Goal: Transaction & Acquisition: Book appointment/travel/reservation

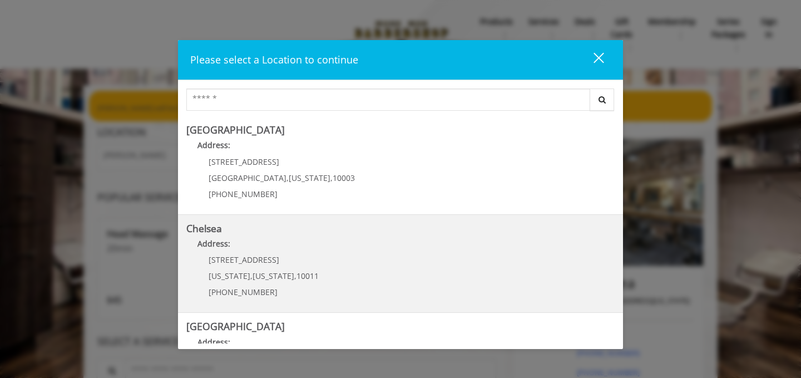
click at [321, 264] on link "Chelsea Address: 169/170 W 23rd St New York , New York , 10011 (917) 639-3902" at bounding box center [400, 263] width 428 height 81
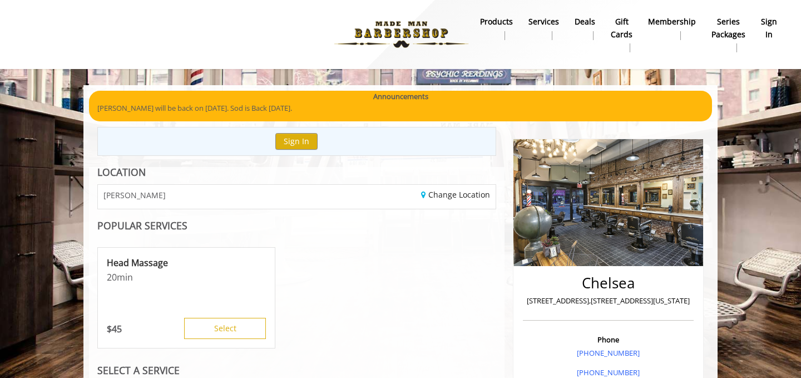
scroll to position [23, 0]
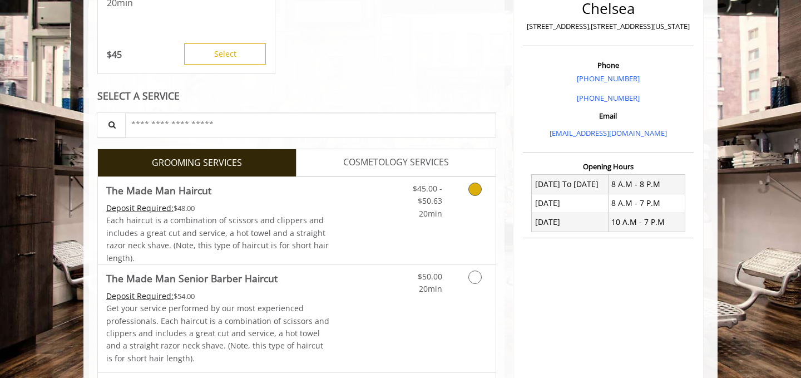
scroll to position [280, 0]
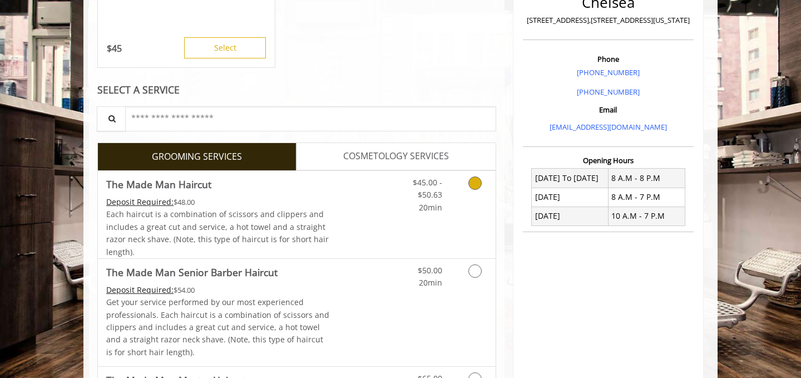
click at [472, 182] on icon "Grooming services" at bounding box center [474, 182] width 13 height 13
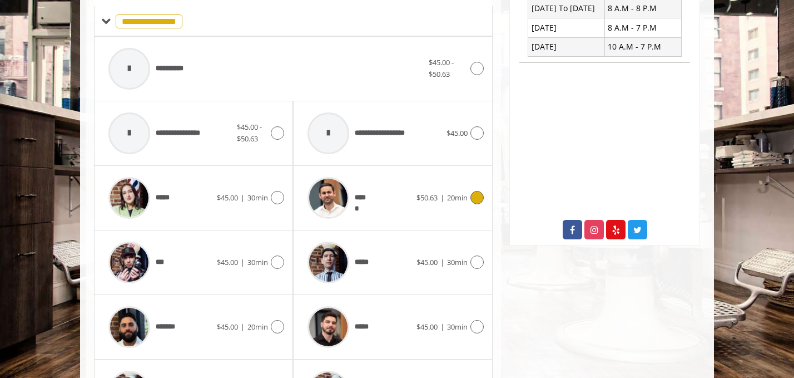
scroll to position [452, 0]
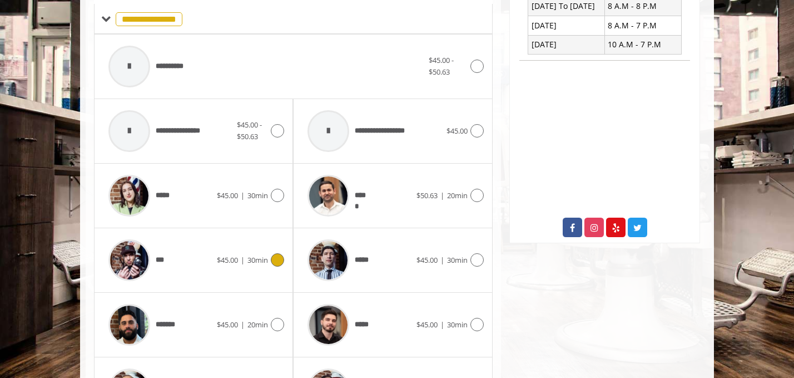
click at [161, 260] on span "***" at bounding box center [161, 260] width 11 height 12
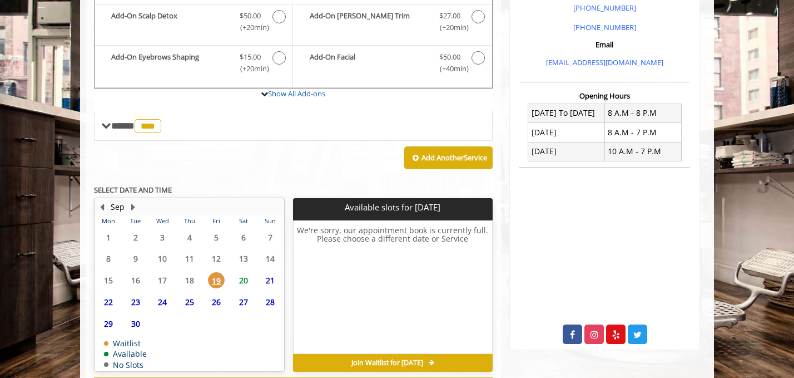
scroll to position [393, 0]
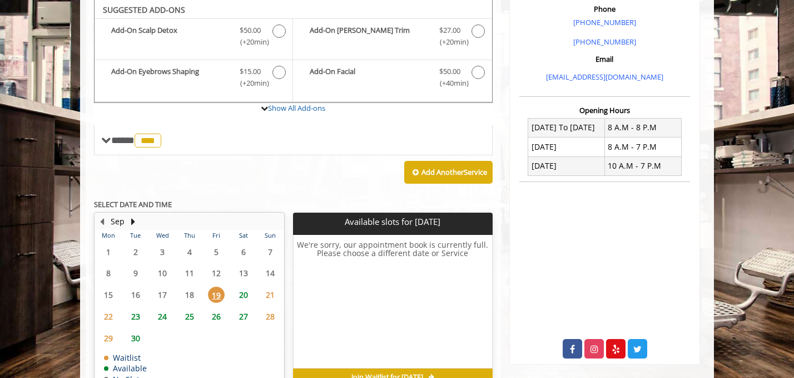
click at [245, 293] on span "20" at bounding box center [243, 294] width 17 height 16
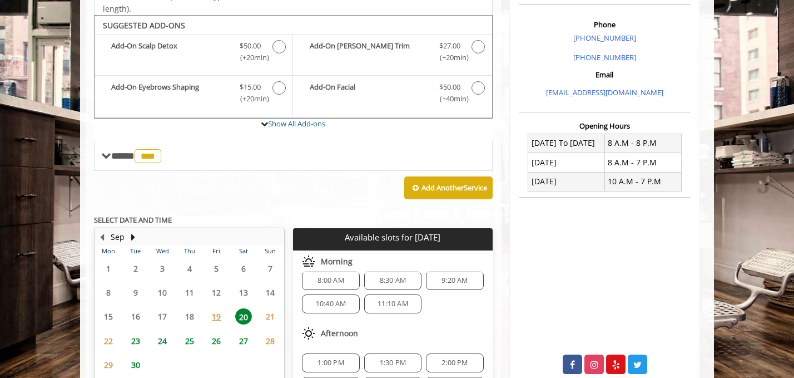
scroll to position [0, 0]
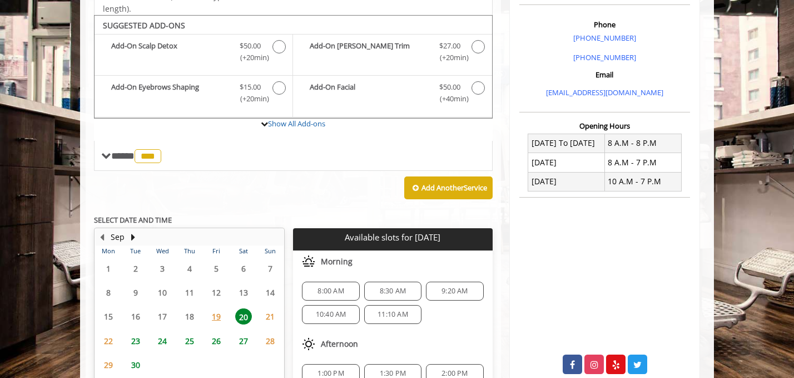
click at [338, 316] on span "10:40 AM" at bounding box center [331, 314] width 31 height 9
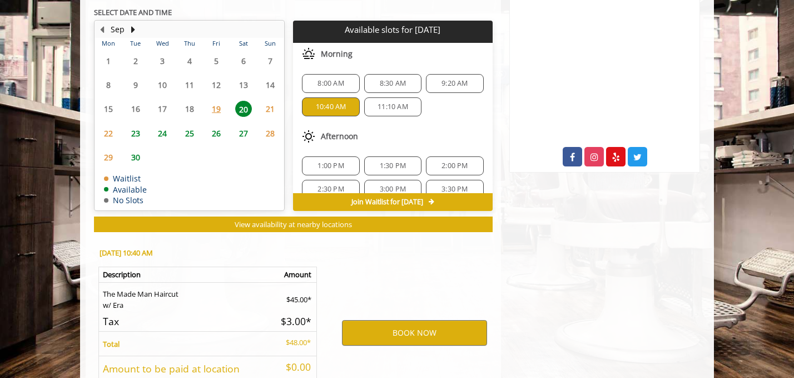
scroll to position [611, 0]
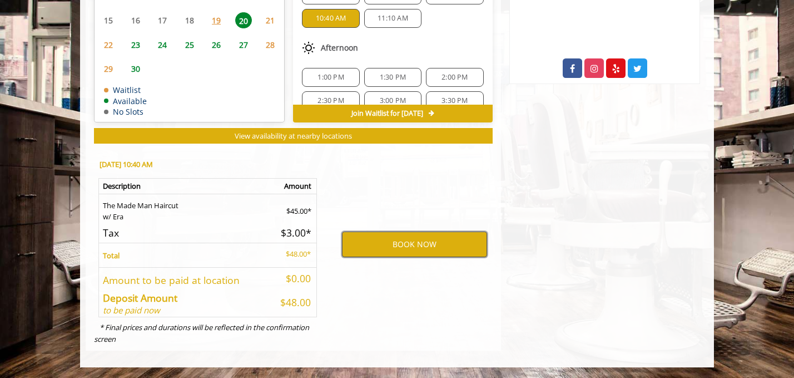
click at [368, 246] on button "BOOK NOW" at bounding box center [414, 244] width 145 height 26
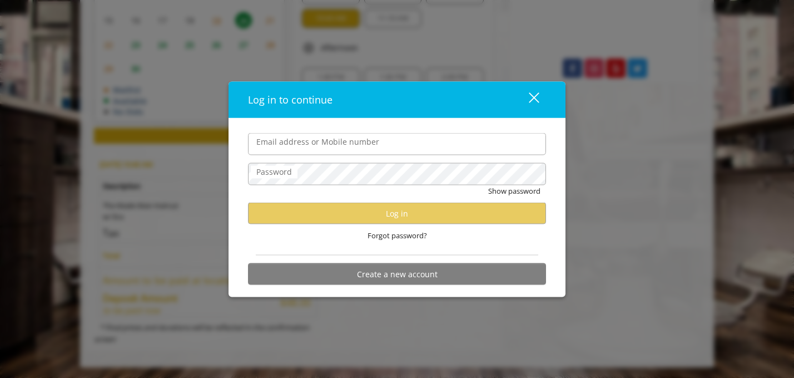
click at [311, 149] on input "Email address or Mobile number" at bounding box center [397, 144] width 298 height 22
type input "**********"
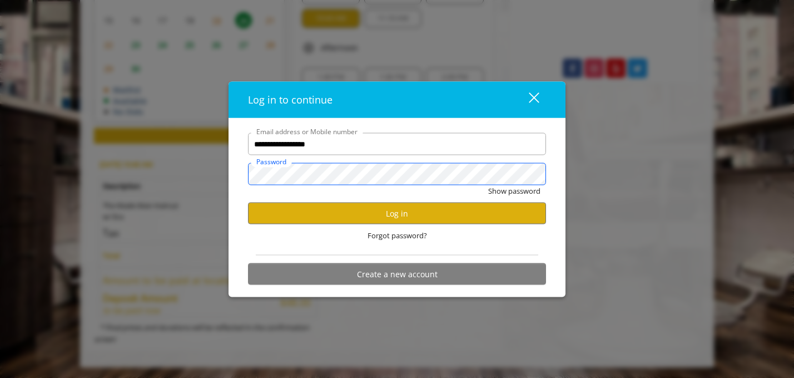
click at [488, 185] on button "Show password" at bounding box center [514, 191] width 52 height 12
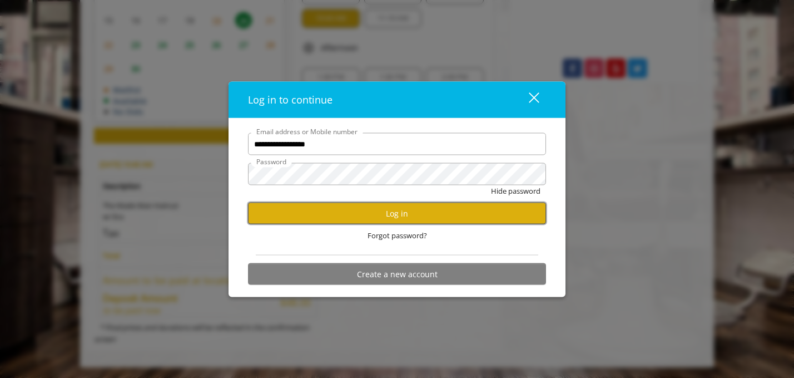
click at [384, 210] on button "Log in" at bounding box center [397, 213] width 298 height 22
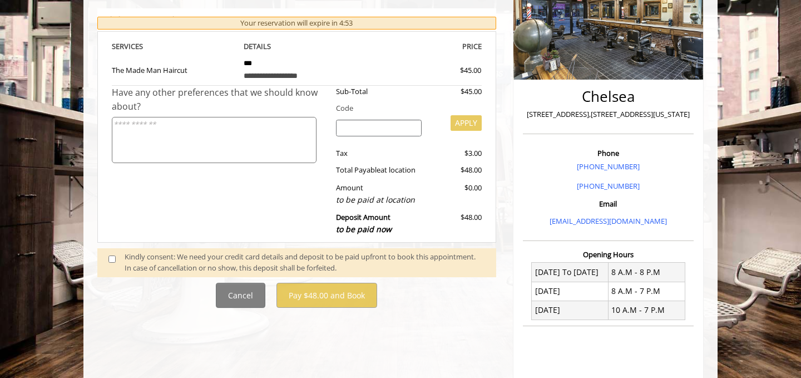
scroll to position [343, 0]
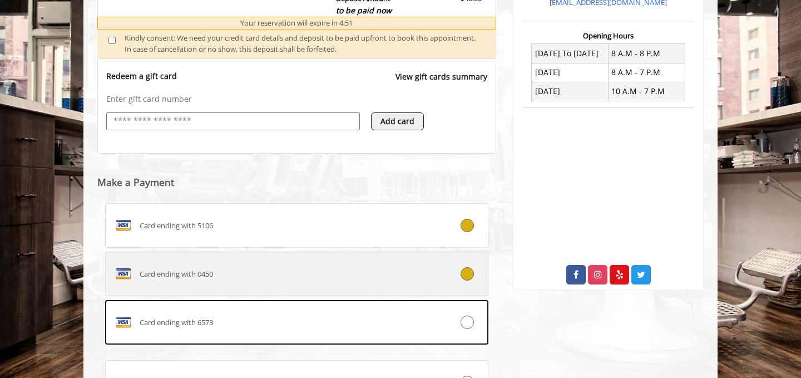
click at [414, 279] on div "Card ending with 0450" at bounding box center [265, 274] width 318 height 18
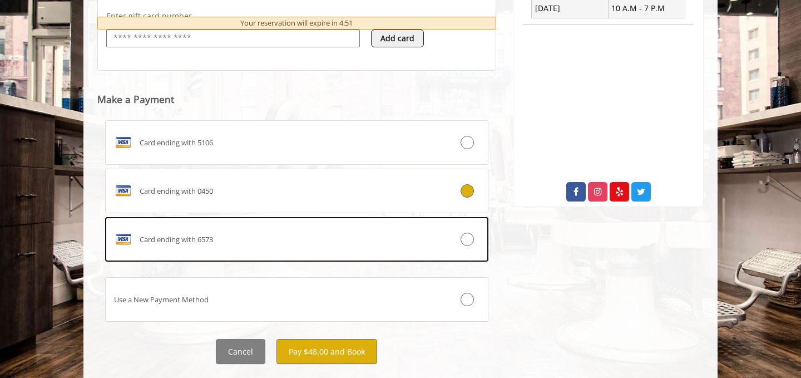
scroll to position [513, 0]
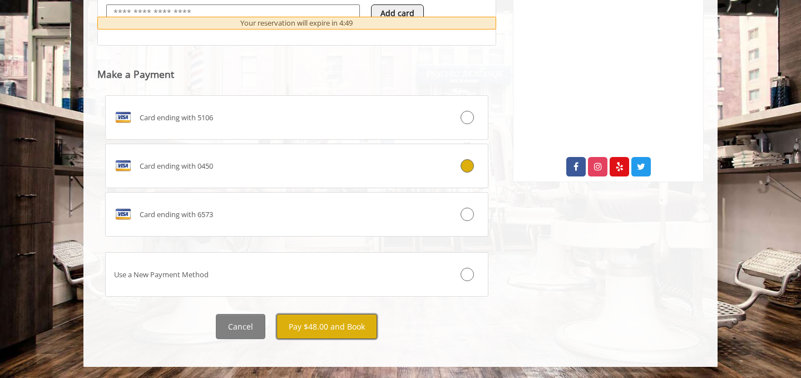
click at [344, 330] on button "Pay $48.00 and Book" at bounding box center [326, 326] width 101 height 25
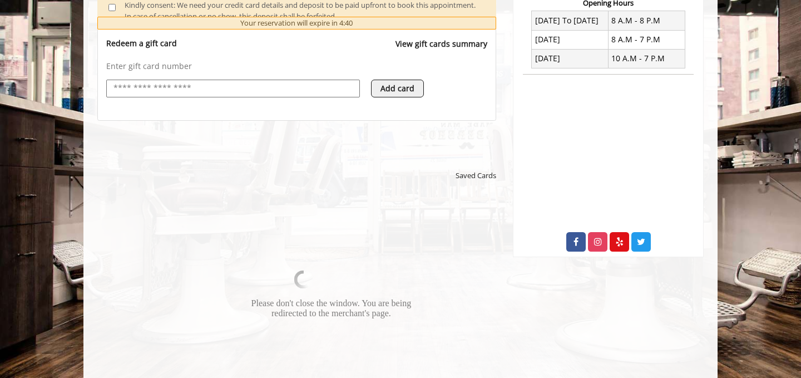
scroll to position [439, 0]
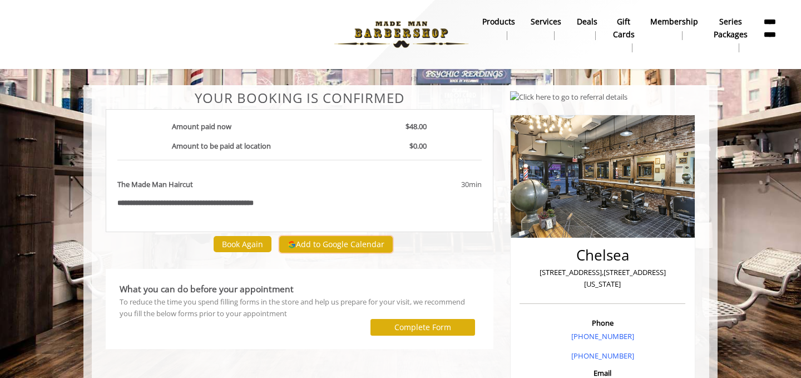
click at [372, 247] on button "Add to Google Calendar" at bounding box center [335, 244] width 113 height 17
